Goal: Find specific page/section: Find specific page/section

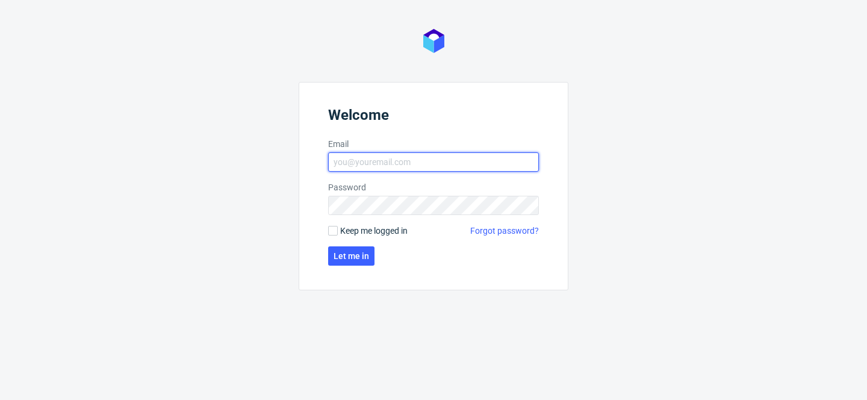
type input "[PERSON_NAME][EMAIL_ADDRESS][PERSON_NAME][DOMAIN_NAME]"
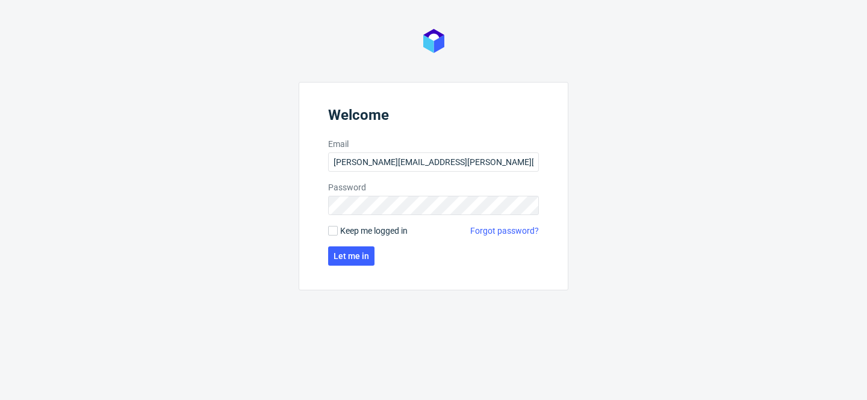
click at [389, 231] on span "Keep me logged in" at bounding box center [373, 231] width 67 height 12
click at [338, 231] on input "Keep me logged in" at bounding box center [333, 231] width 10 height 10
checkbox input "true"
click at [350, 257] on span "Let me in" at bounding box center [352, 256] width 36 height 8
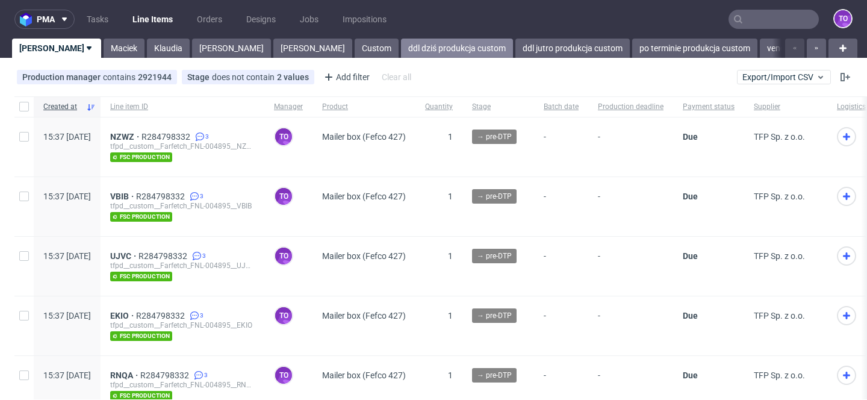
click at [401, 49] on link "ddl dziś produkcja custom" at bounding box center [457, 48] width 112 height 19
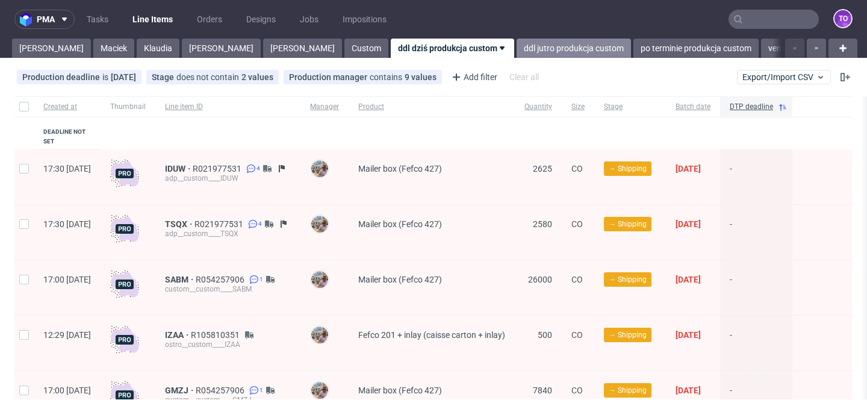
click at [517, 49] on link "ddl jutro produkcja custom" at bounding box center [574, 48] width 114 height 19
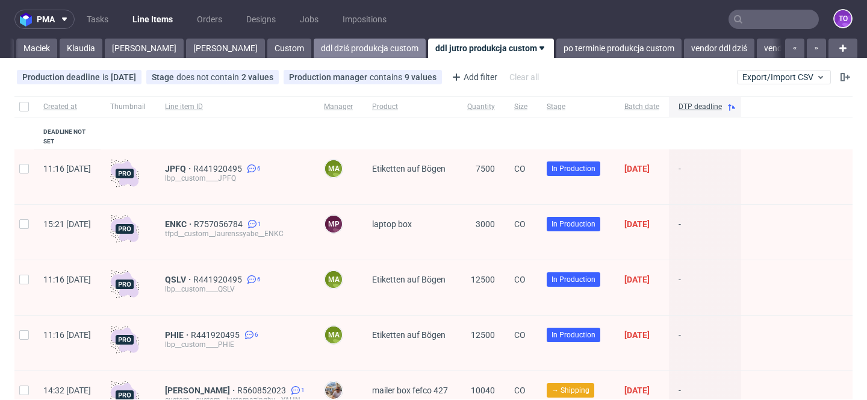
click at [314, 57] on link "ddl dziś produkcja custom" at bounding box center [370, 48] width 112 height 19
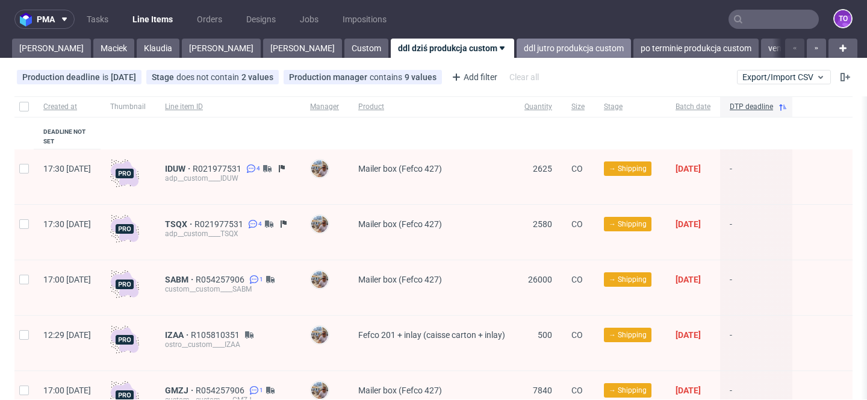
click at [517, 52] on link "ddl jutro produkcja custom" at bounding box center [574, 48] width 114 height 19
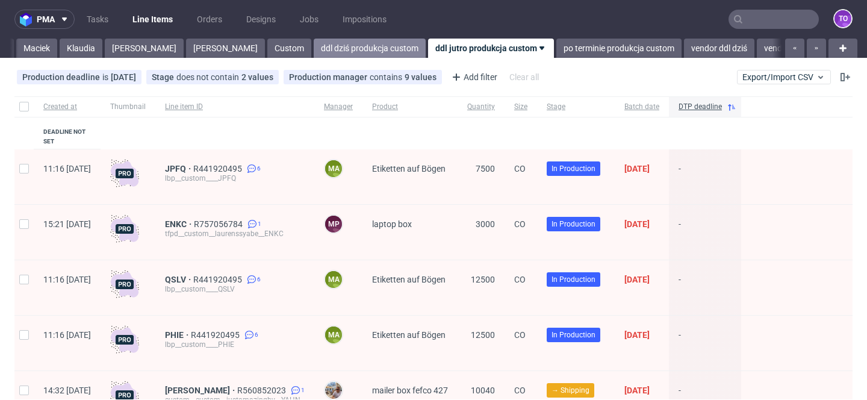
click at [314, 53] on link "ddl dziś produkcja custom" at bounding box center [370, 48] width 112 height 19
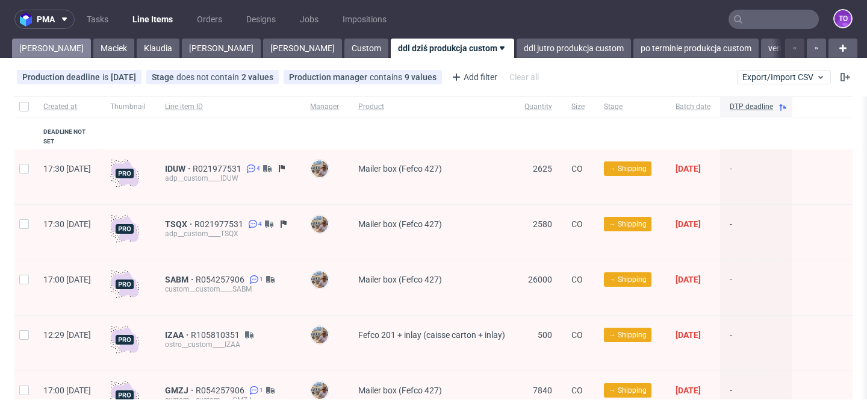
click at [42, 42] on link "[PERSON_NAME]" at bounding box center [51, 48] width 79 height 19
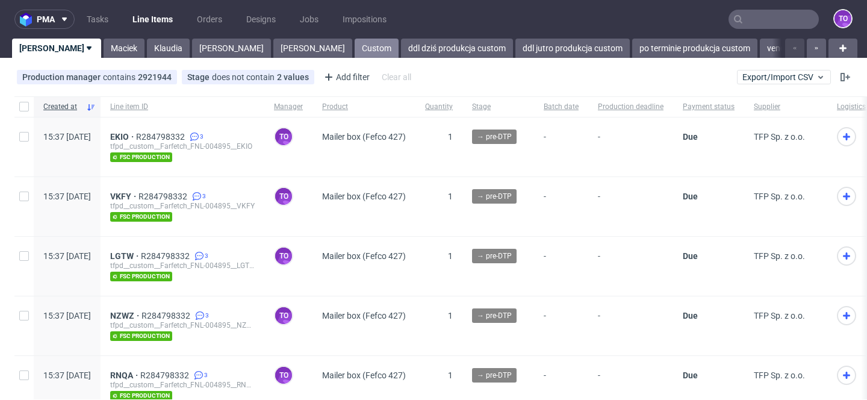
click at [355, 43] on link "Custom" at bounding box center [377, 48] width 44 height 19
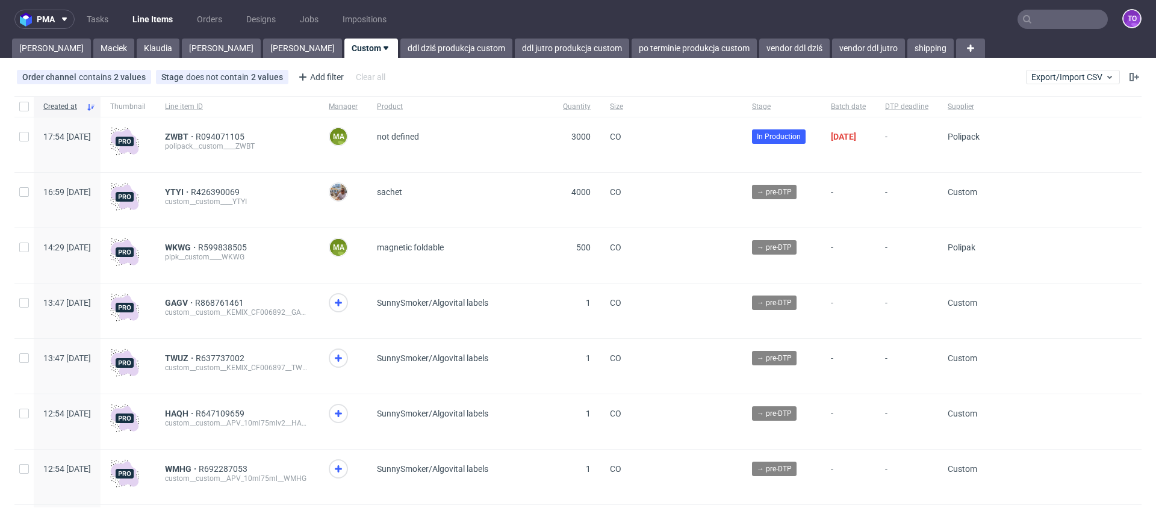
scroll to position [2, 0]
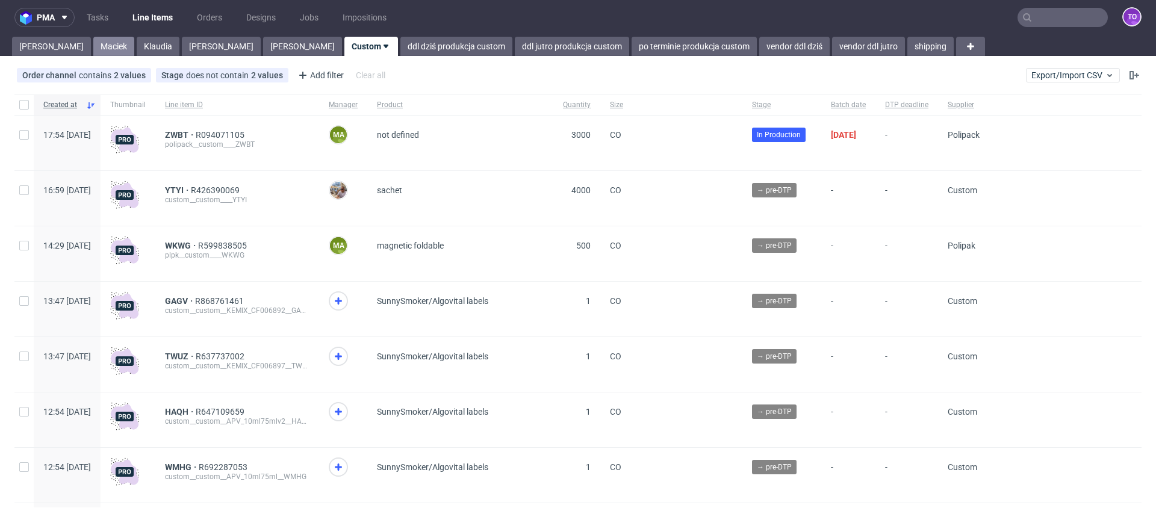
click at [93, 39] on link "Maciek" at bounding box center [113, 46] width 41 height 19
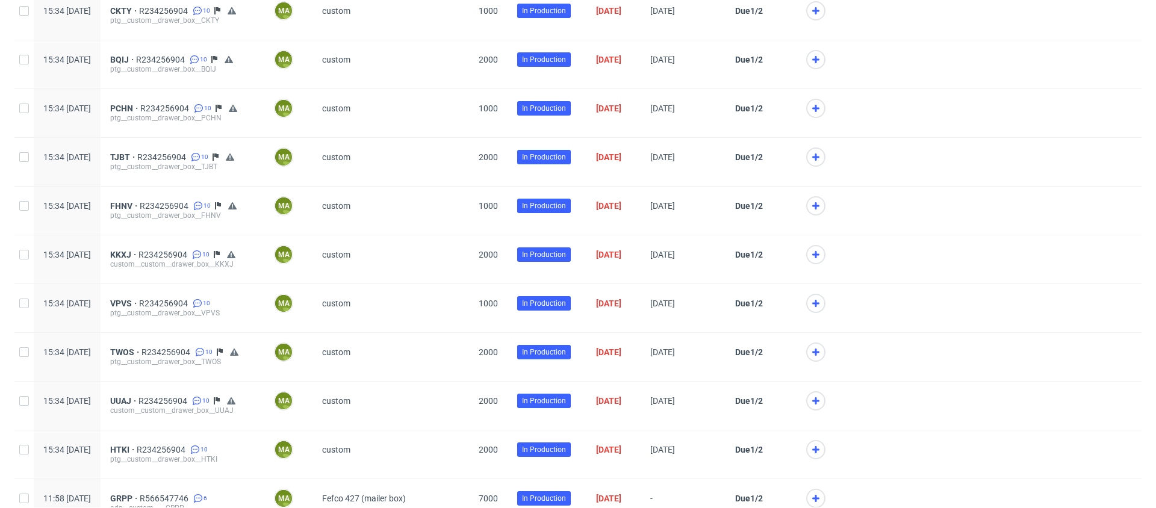
scroll to position [2318, 0]
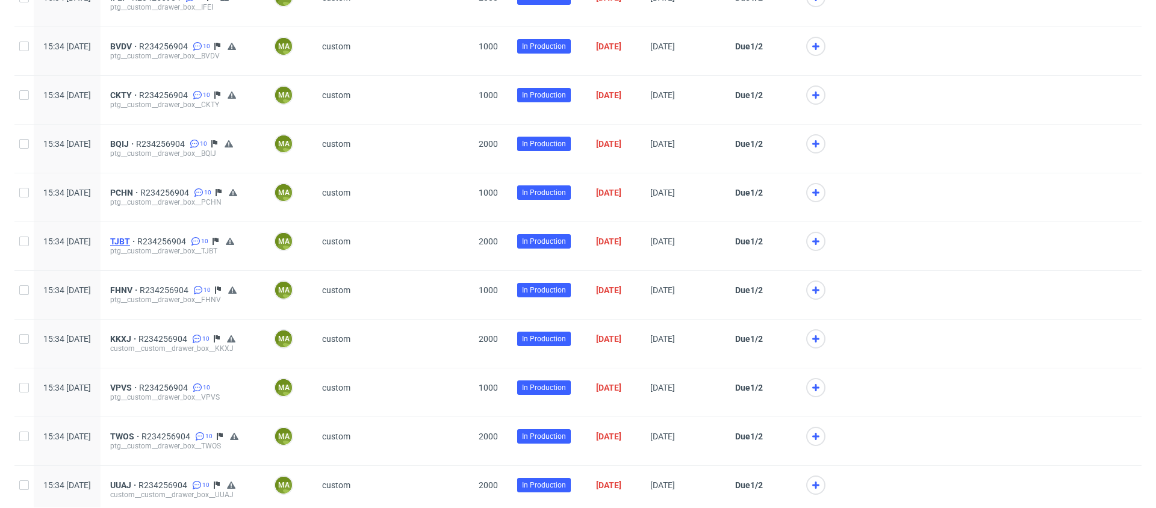
click at [137, 240] on span "TJBT" at bounding box center [123, 242] width 27 height 10
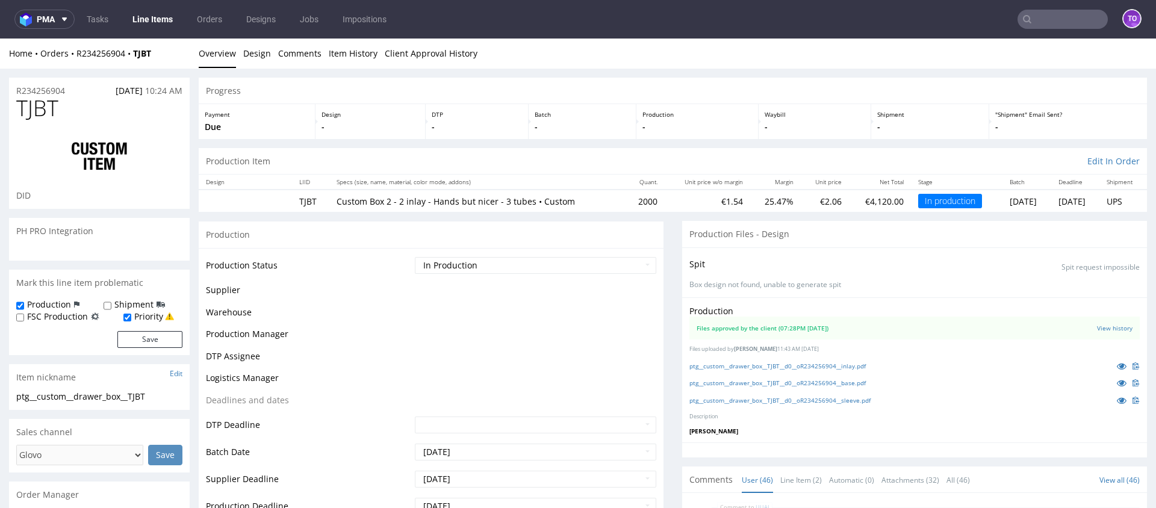
scroll to position [29, 0]
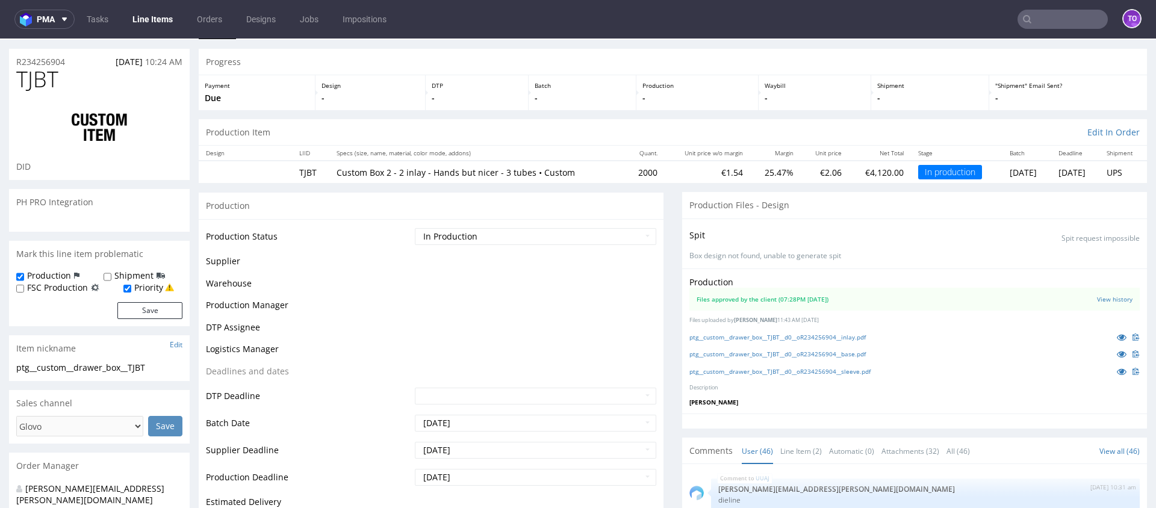
drag, startPoint x: 869, startPoint y: 320, endPoint x: 699, endPoint y: 272, distance: 177.3
click at [699, 272] on div "Production Files approved by the client (07:28PM 11 Sep 2025) View history File…" at bounding box center [914, 341] width 465 height 145
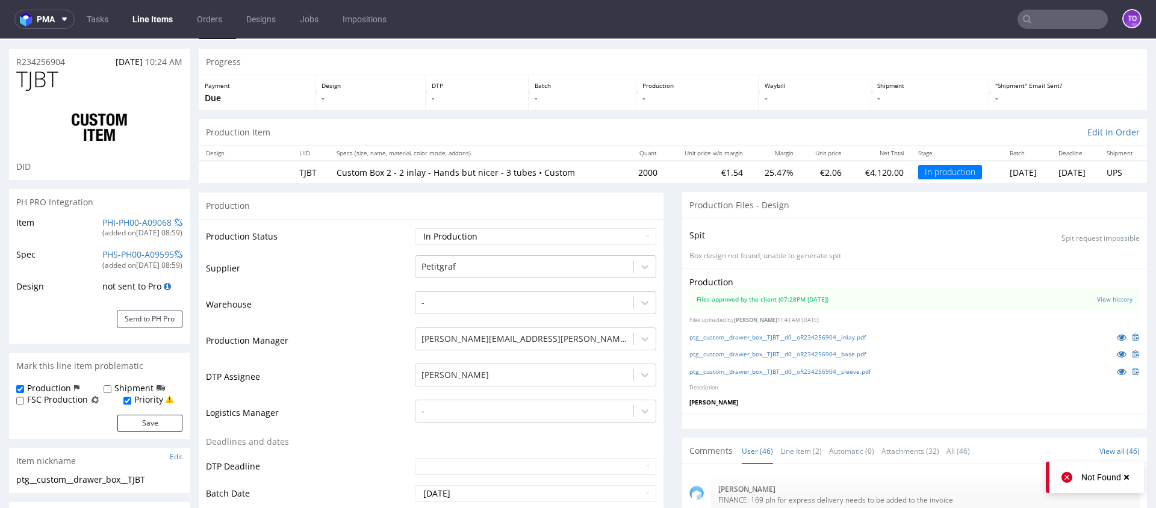
scroll to position [0, 0]
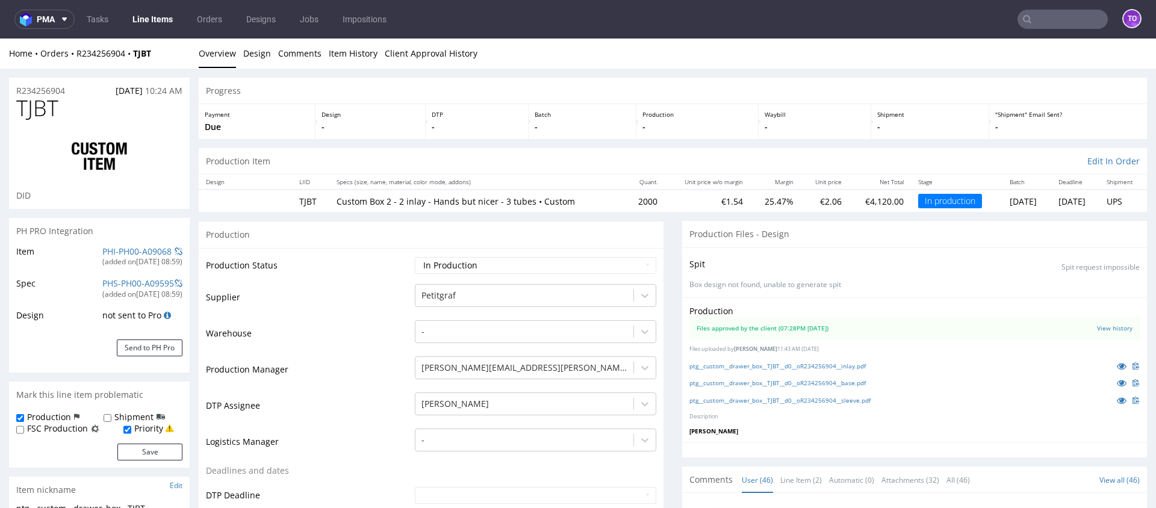
click at [139, 23] on link "Line Items" at bounding box center [152, 19] width 55 height 19
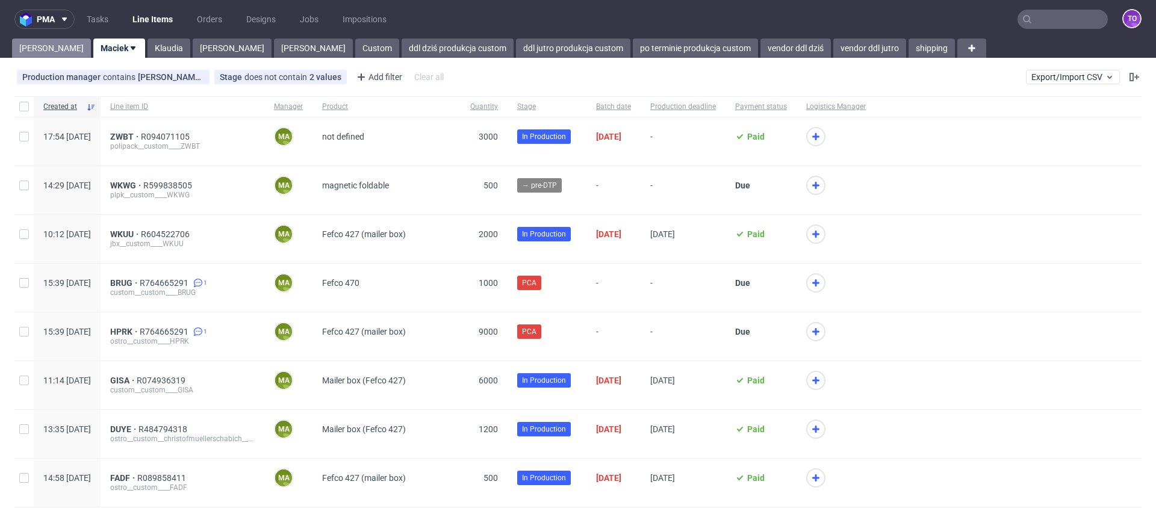
click at [25, 43] on link "[PERSON_NAME]" at bounding box center [51, 48] width 79 height 19
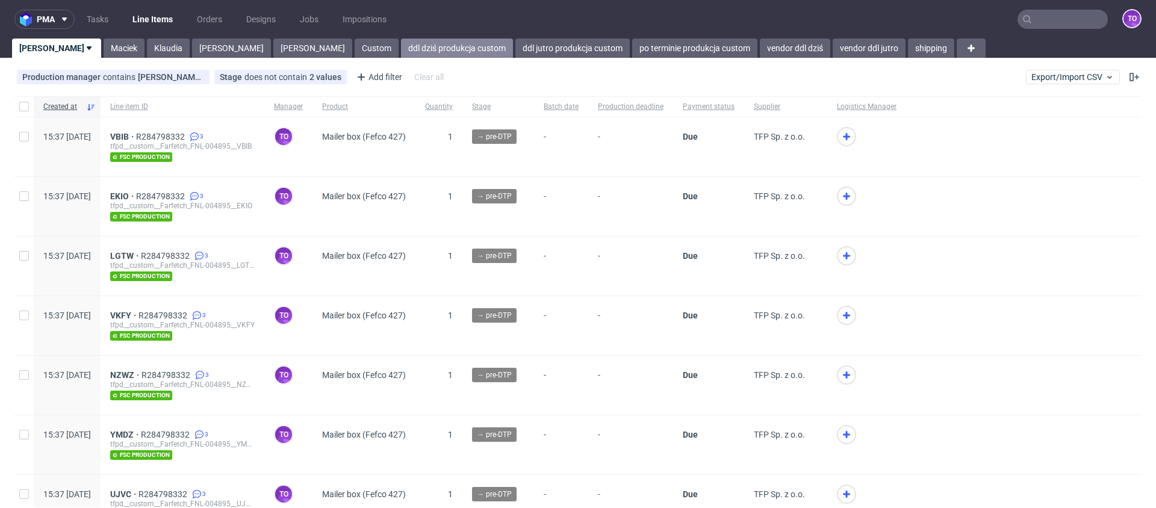
click at [401, 42] on link "ddl dziś produkcja custom" at bounding box center [457, 48] width 112 height 19
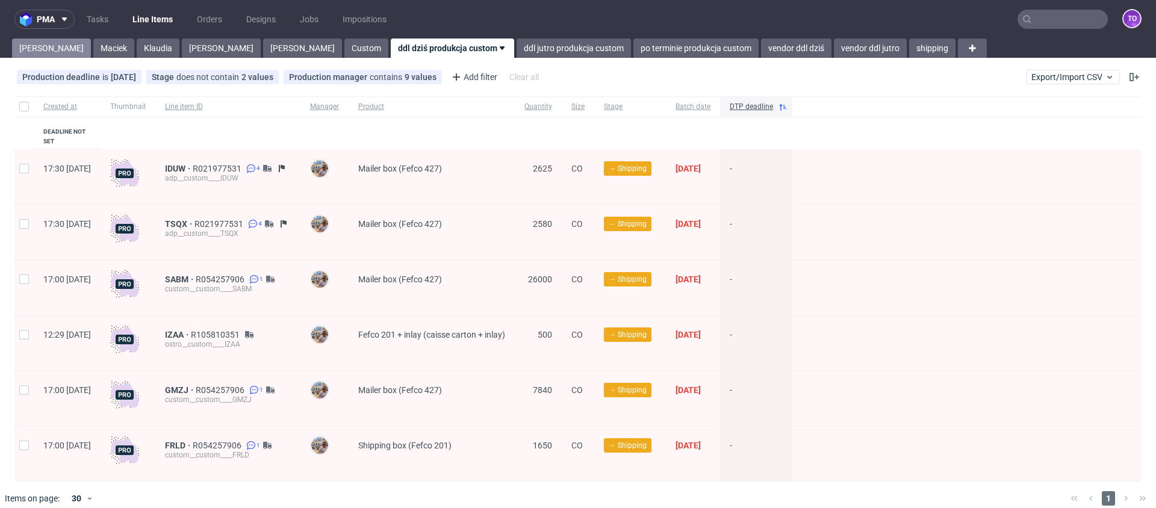
click at [49, 43] on link "[PERSON_NAME]" at bounding box center [51, 48] width 79 height 19
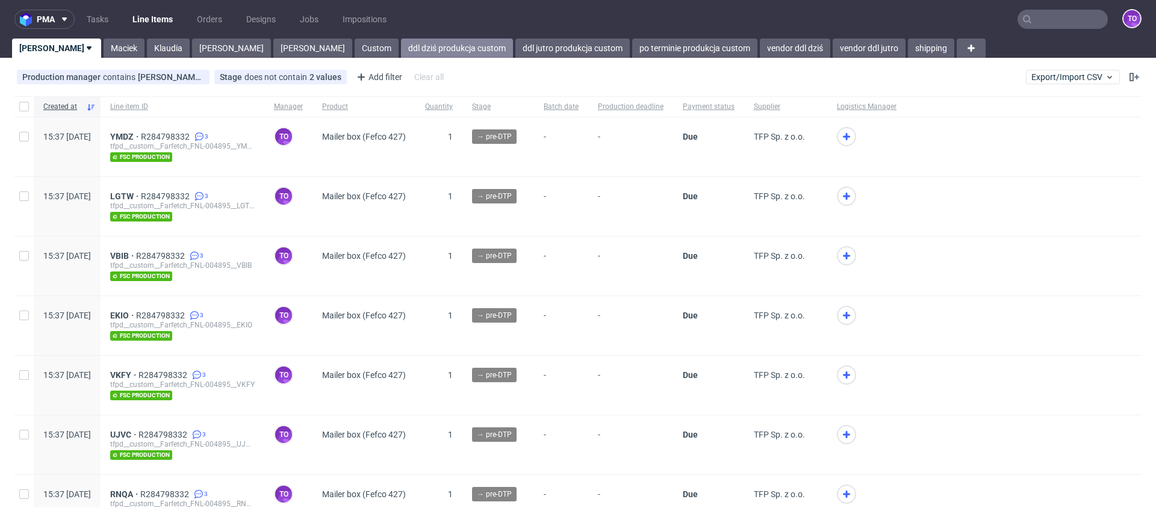
click at [401, 54] on link "ddl dziś produkcja custom" at bounding box center [457, 48] width 112 height 19
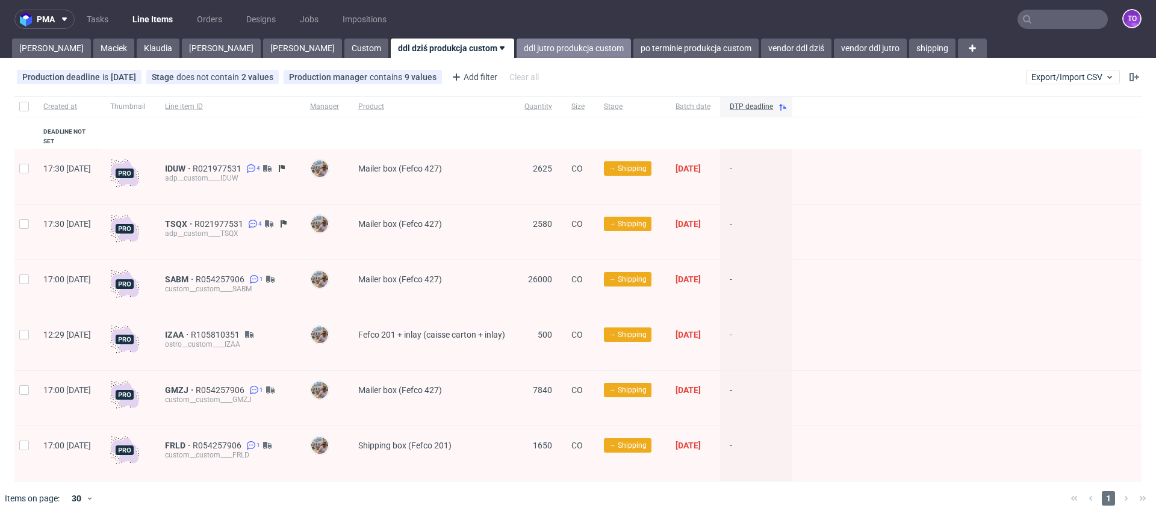
click at [517, 41] on link "ddl jutro produkcja custom" at bounding box center [574, 48] width 114 height 19
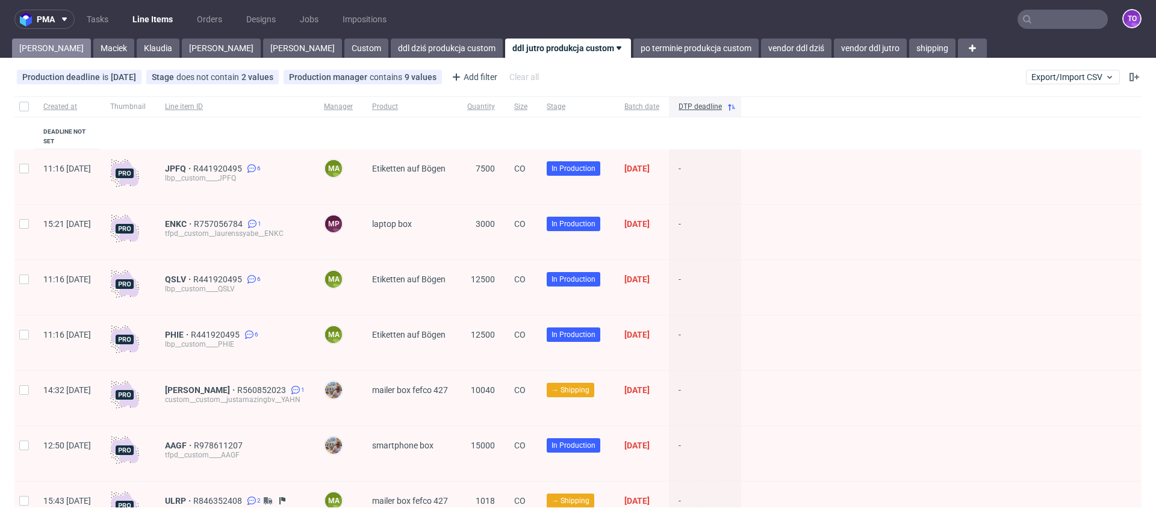
click at [31, 46] on link "[PERSON_NAME]" at bounding box center [51, 48] width 79 height 19
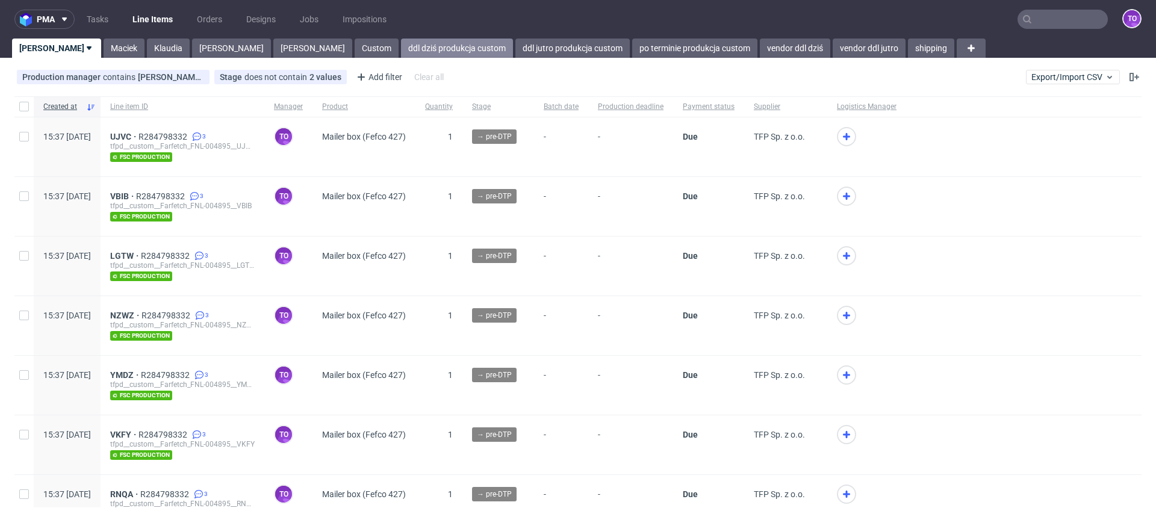
click at [401, 47] on link "ddl dziś produkcja custom" at bounding box center [457, 48] width 112 height 19
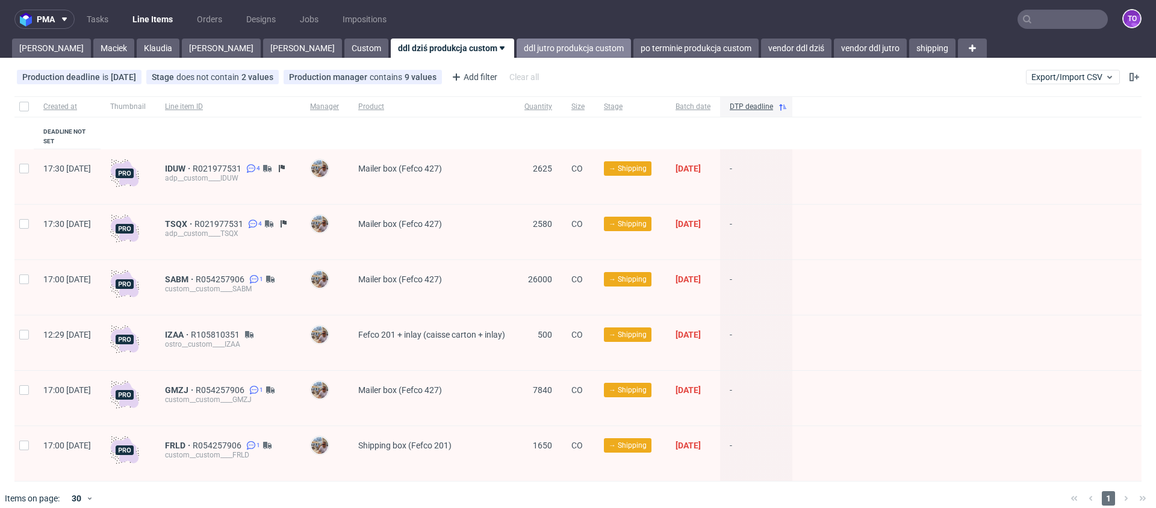
click at [517, 48] on link "ddl jutro produkcja custom" at bounding box center [574, 48] width 114 height 19
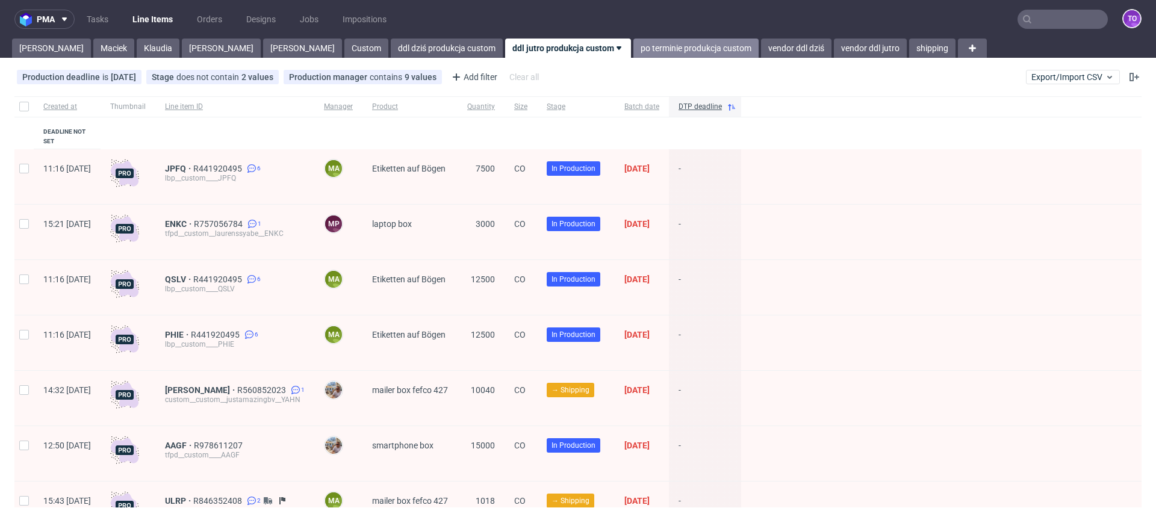
click at [634, 49] on link "po terminie produkcja custom" at bounding box center [696, 48] width 125 height 19
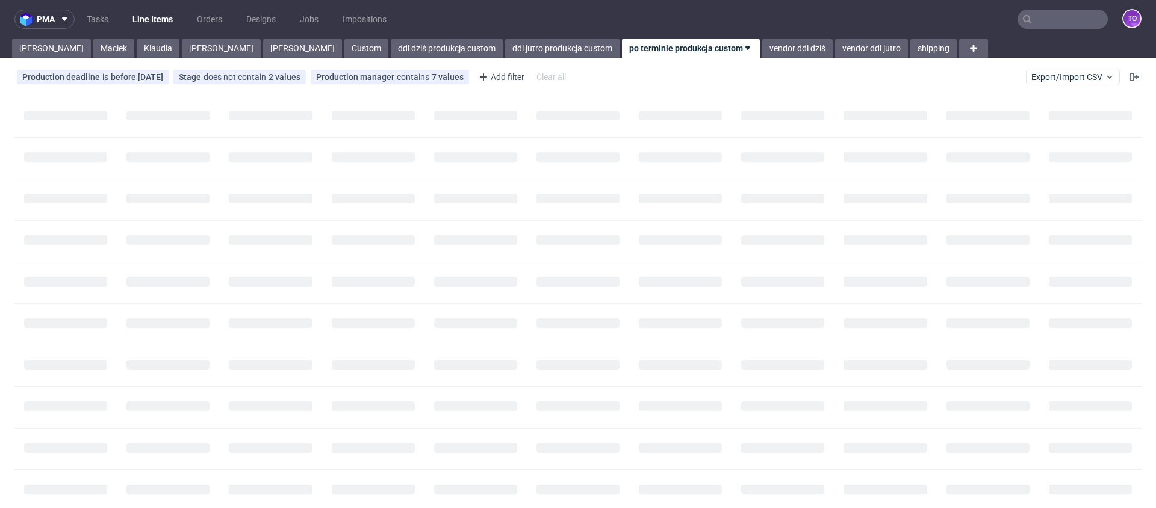
click at [454, 59] on div "pma Tasks Line Items Orders Designs Jobs Impositions to Tomasz Maciek Klaudia M…" at bounding box center [578, 254] width 1156 height 508
click at [505, 55] on link "ddl jutro produkcja custom" at bounding box center [562, 48] width 114 height 19
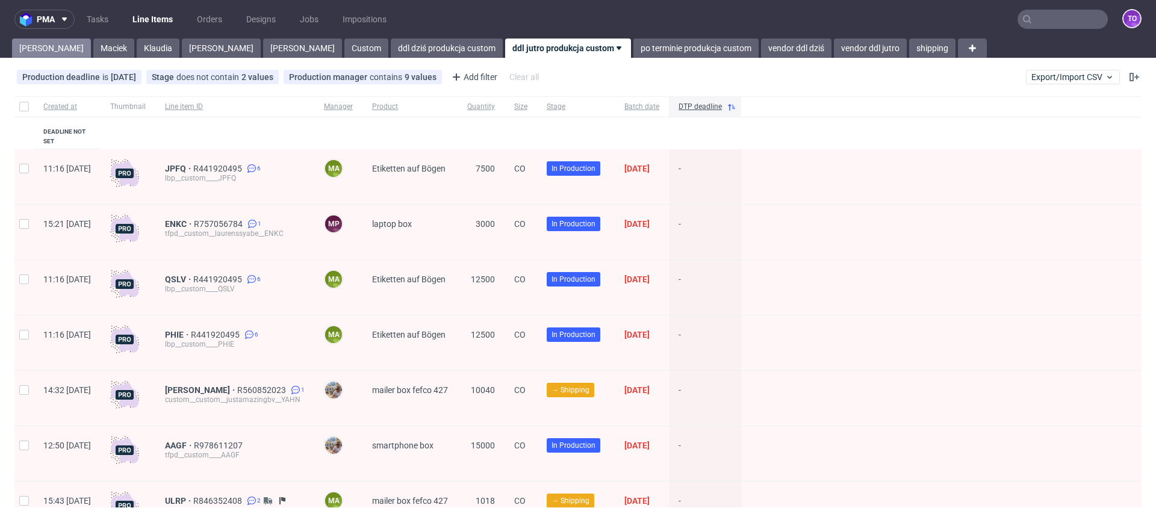
click at [52, 55] on link "[PERSON_NAME]" at bounding box center [51, 48] width 79 height 19
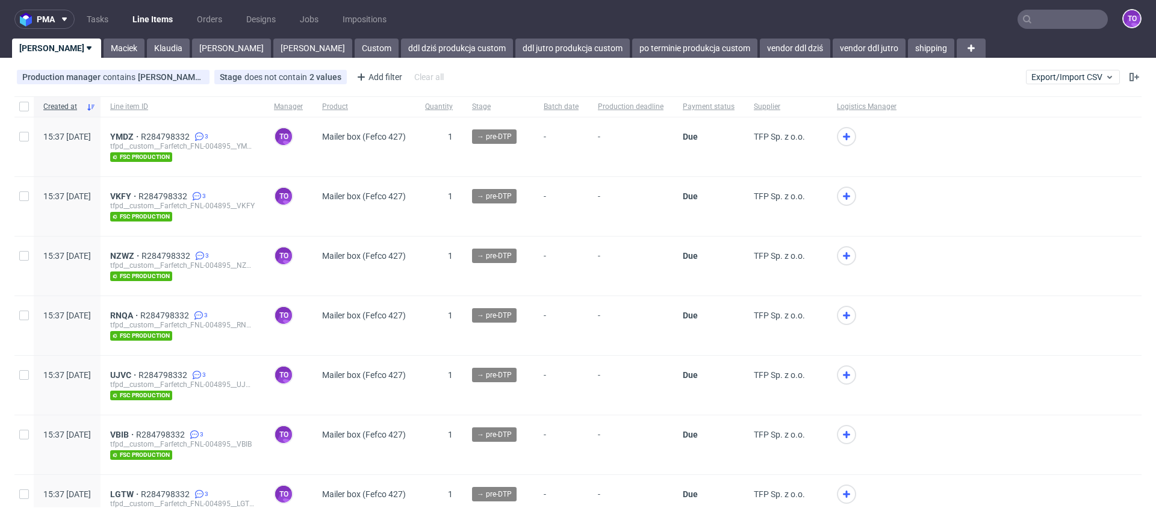
click at [503, 61] on div "pma Tasks Line Items Orders Designs Jobs Impositions to Tomasz Maciek Klaudia M…" at bounding box center [578, 254] width 1156 height 508
click at [516, 56] on link "ddl jutro produkcja custom" at bounding box center [573, 48] width 114 height 19
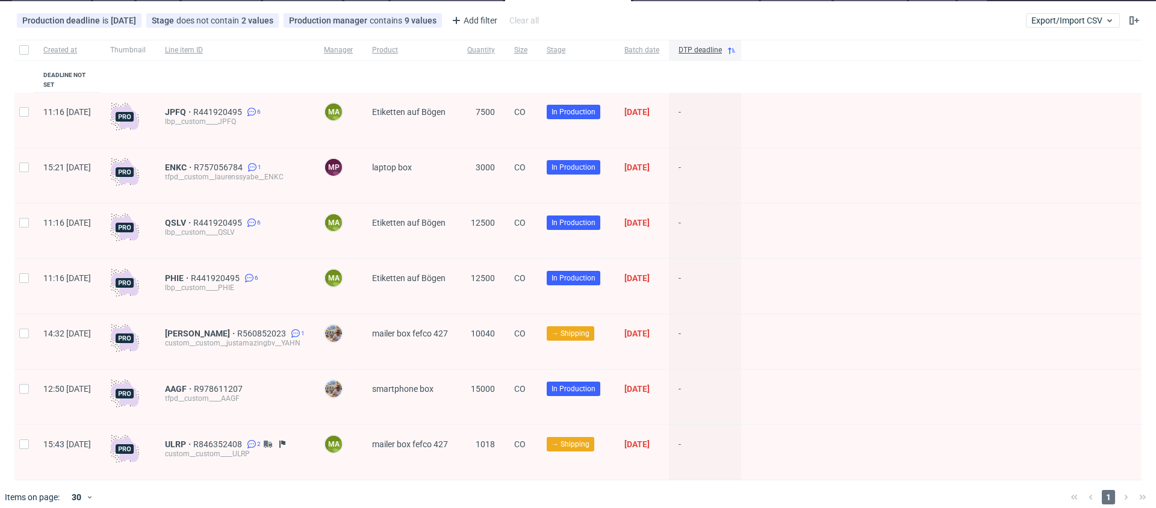
scroll to position [60, 0]
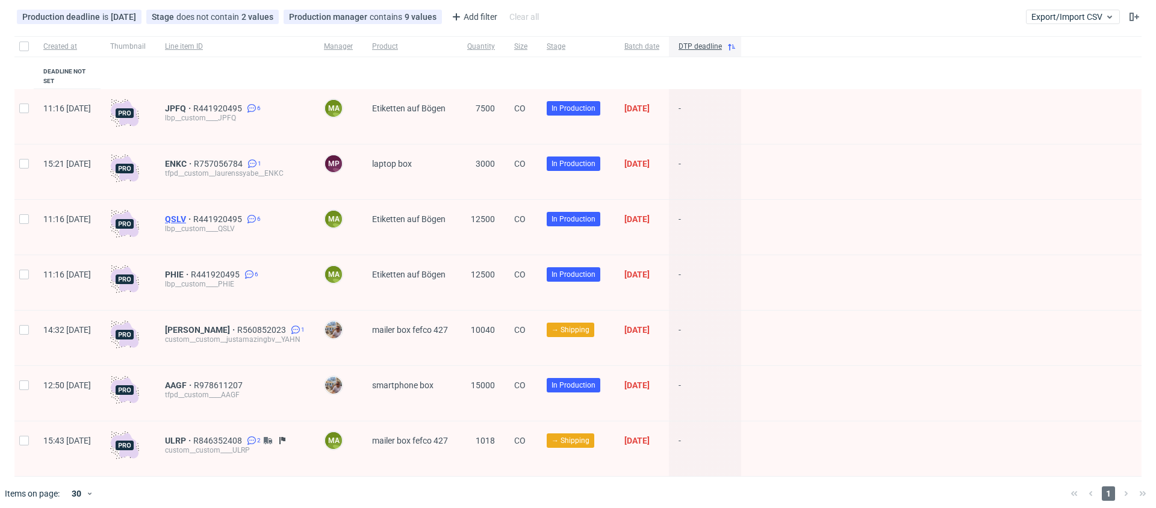
click at [193, 214] on span "QSLV" at bounding box center [179, 219] width 28 height 10
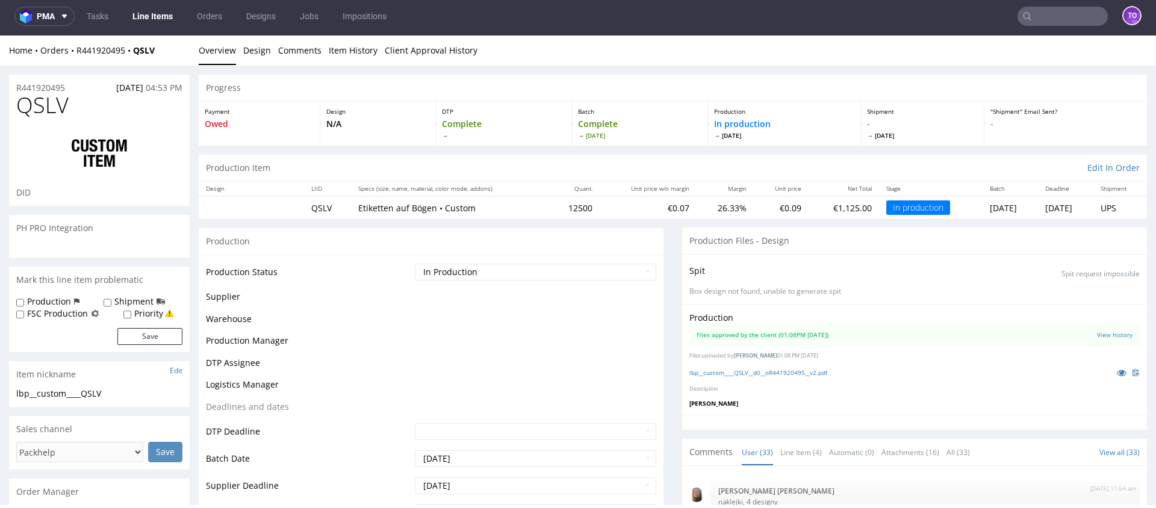
scroll to position [1477, 0]
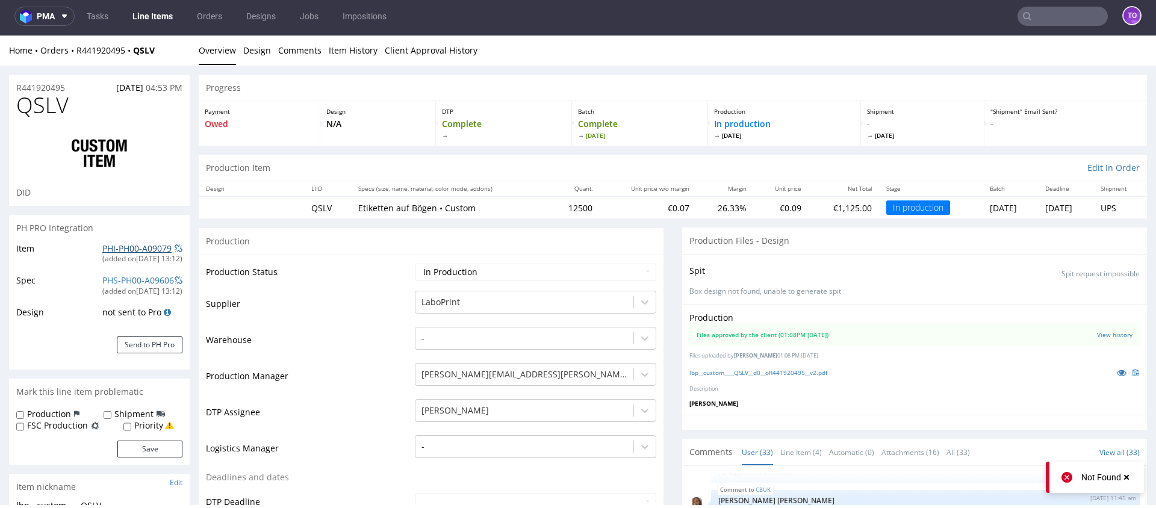
click at [141, 243] on link "PHI-PH00-A09079" at bounding box center [136, 248] width 69 height 11
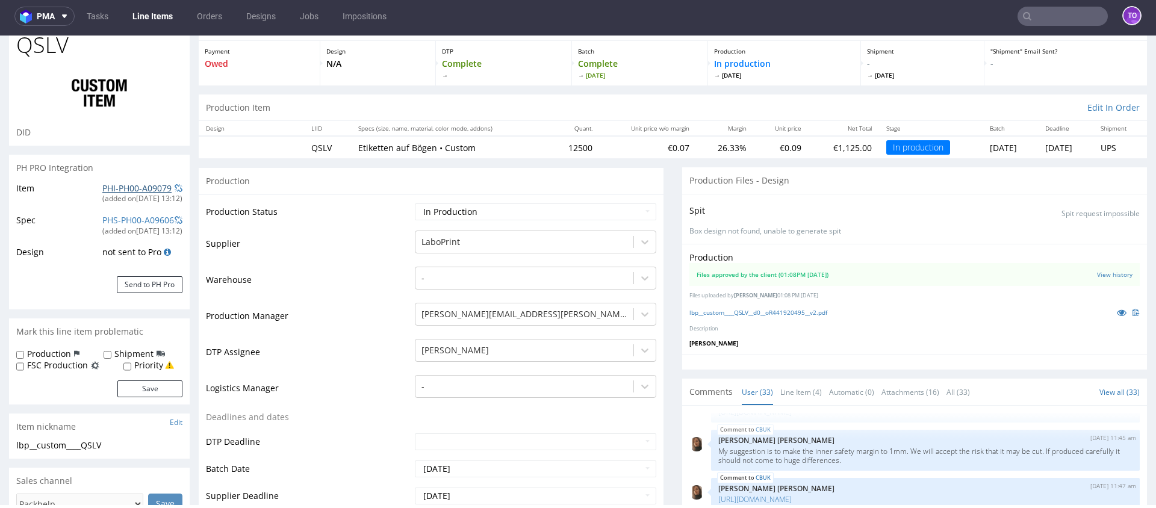
scroll to position [0, 0]
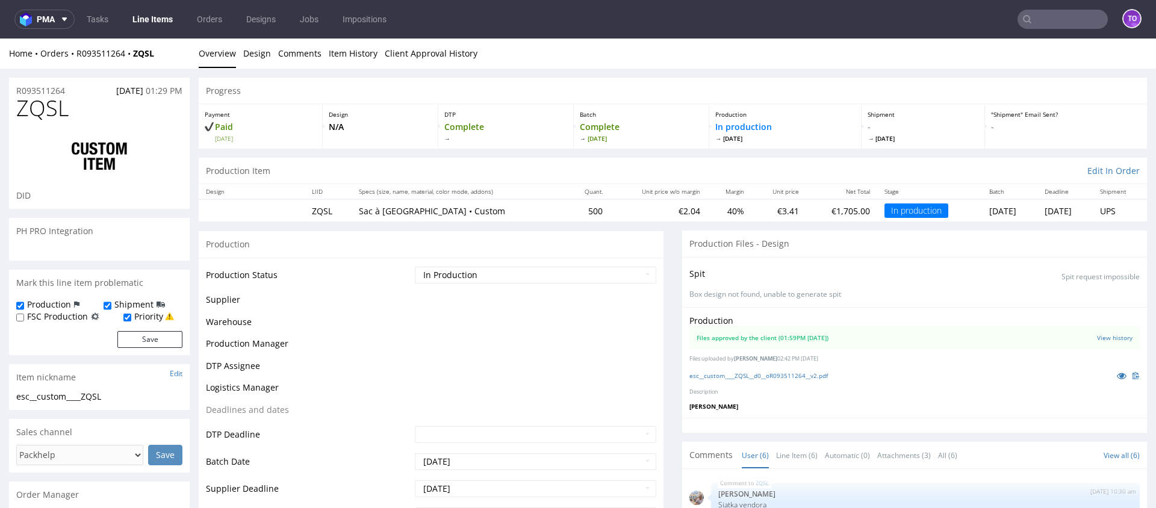
scroll to position [55, 0]
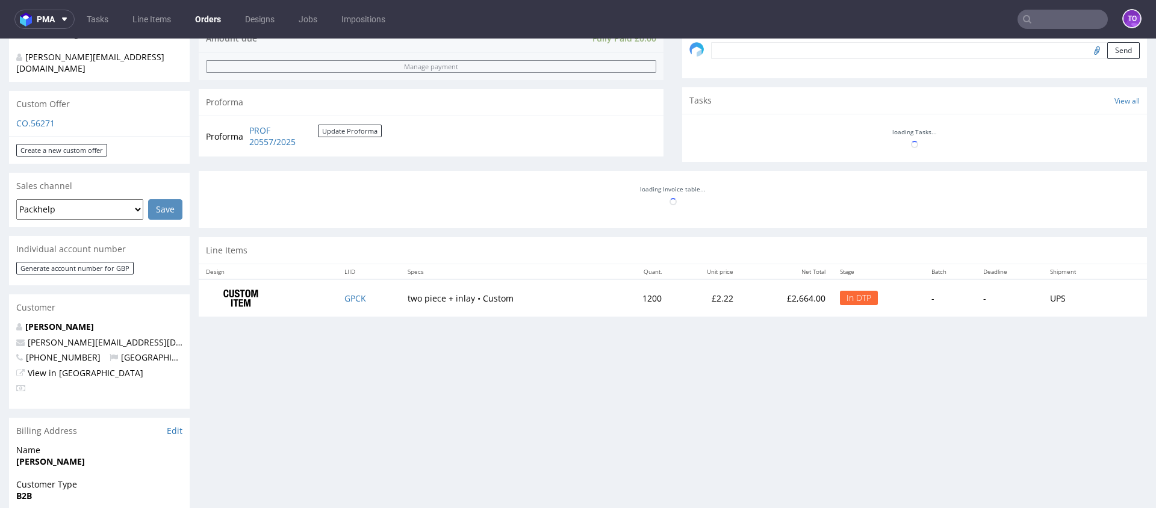
scroll to position [602, 0]
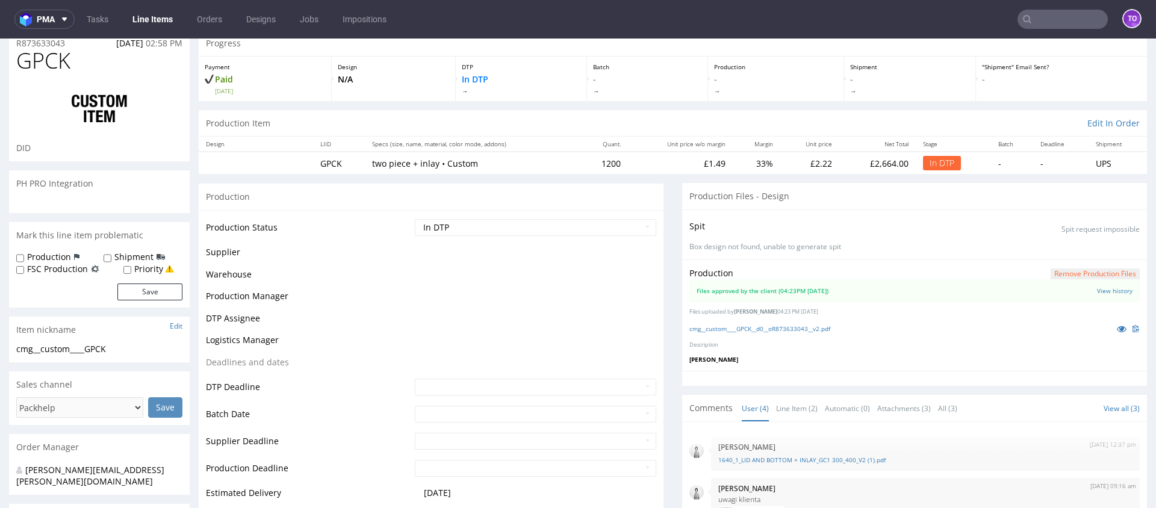
scroll to position [51, 0]
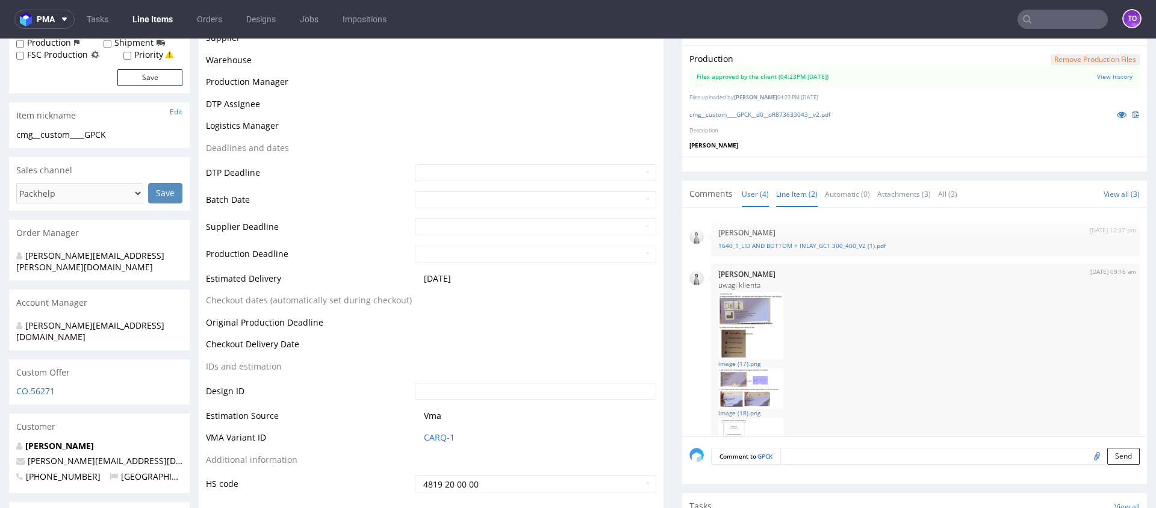
click at [788, 195] on link "Line Item (2)" at bounding box center [797, 194] width 42 height 26
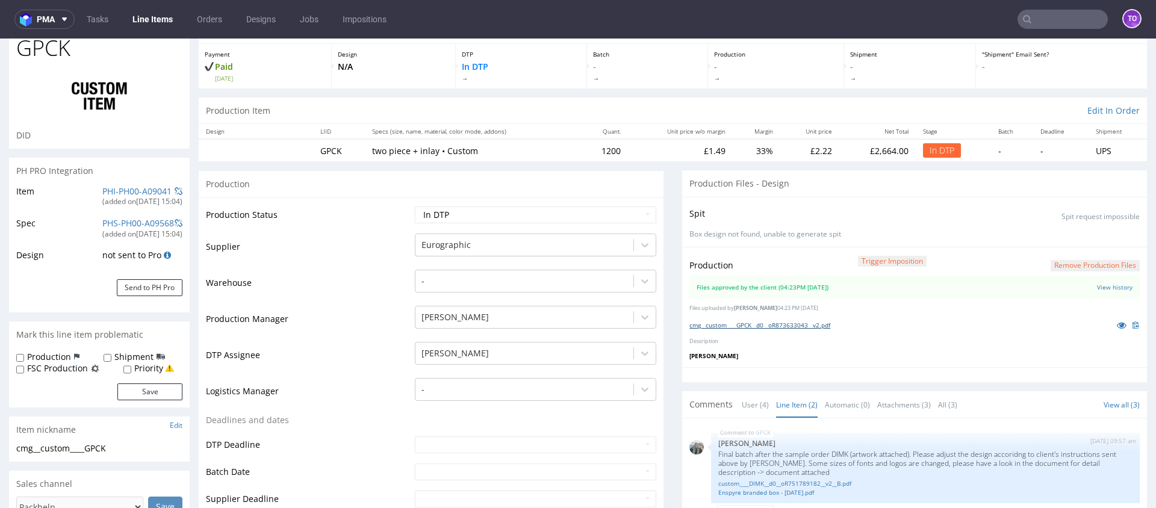
scroll to position [0, 0]
